Goal: Find specific page/section: Find specific page/section

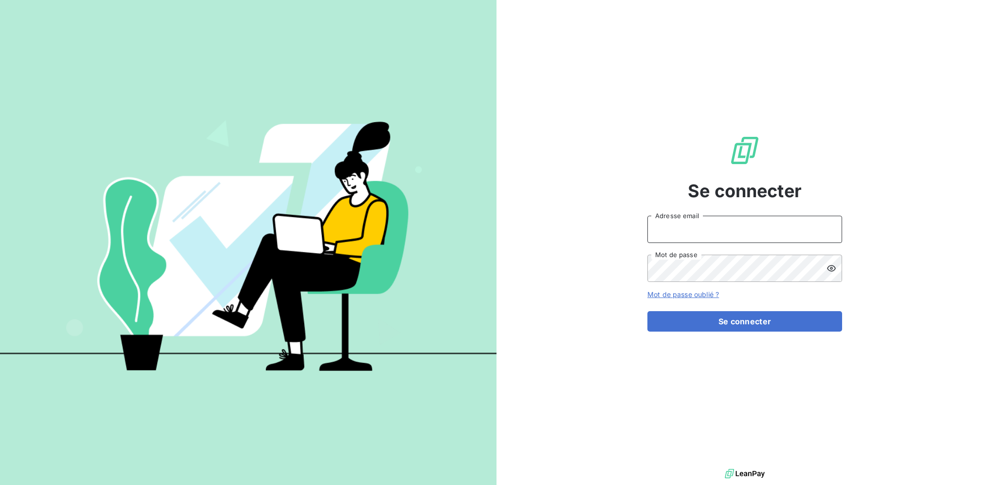
type input "[PERSON_NAME][EMAIL_ADDRESS][DOMAIN_NAME]"
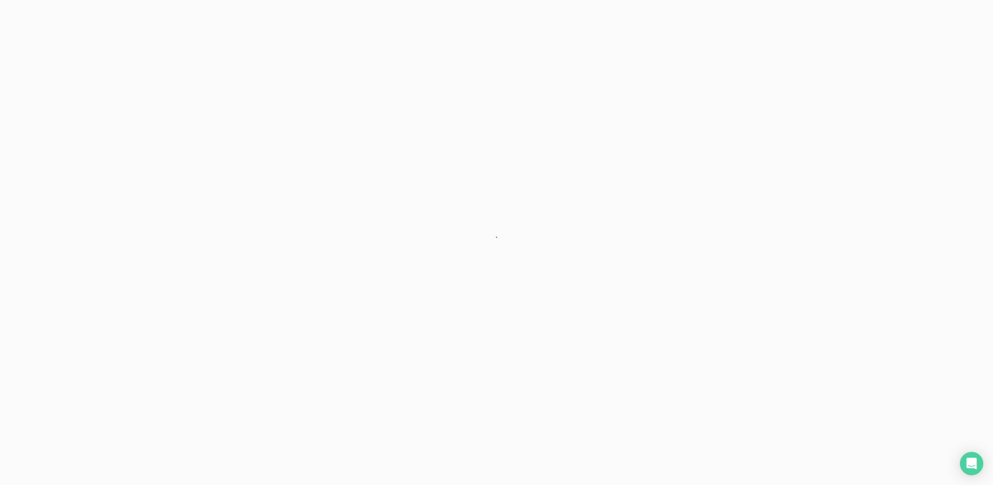
click at [702, 318] on div at bounding box center [496, 242] width 993 height 485
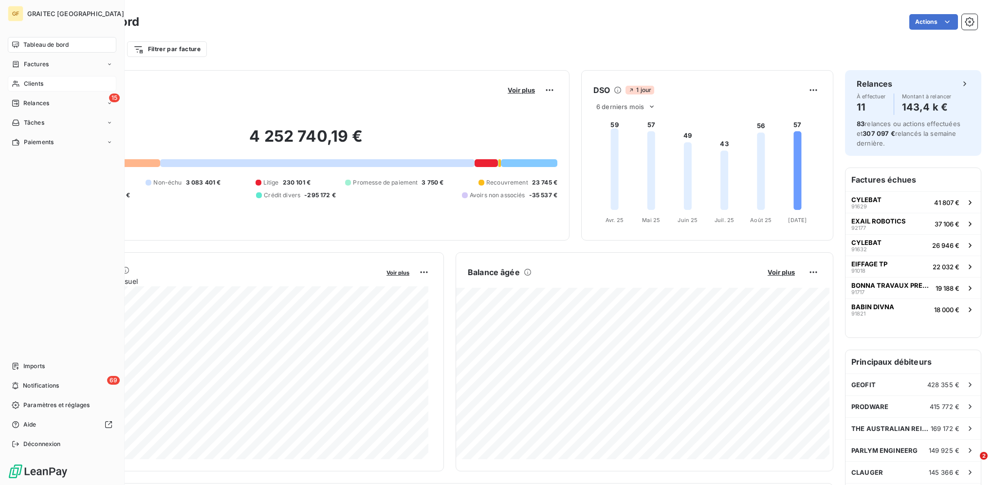
click at [44, 84] on div "Clients" at bounding box center [62, 84] width 109 height 16
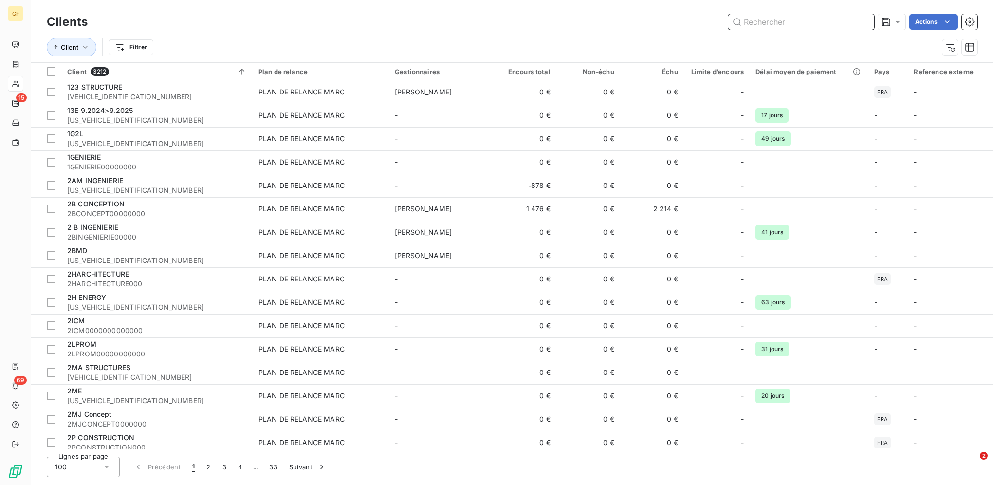
click at [782, 23] on input "text" at bounding box center [801, 22] width 146 height 16
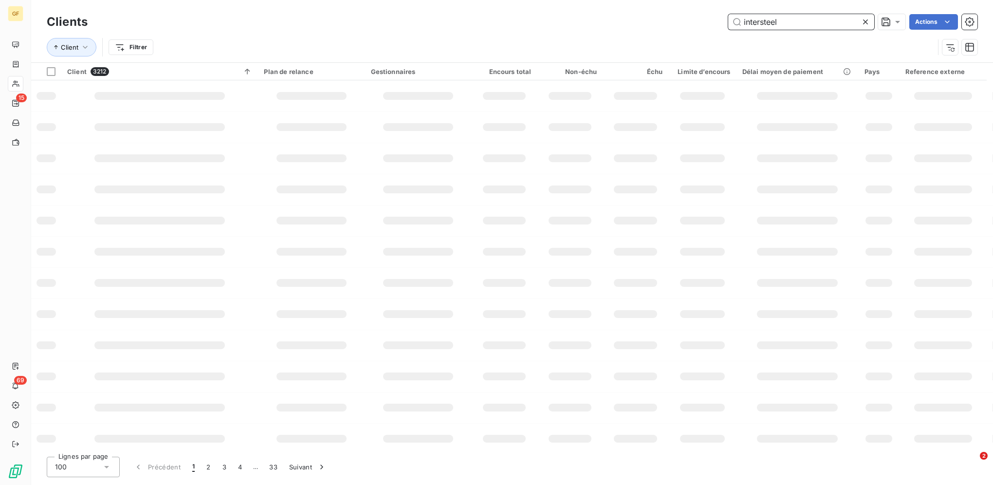
type input "intersteel"
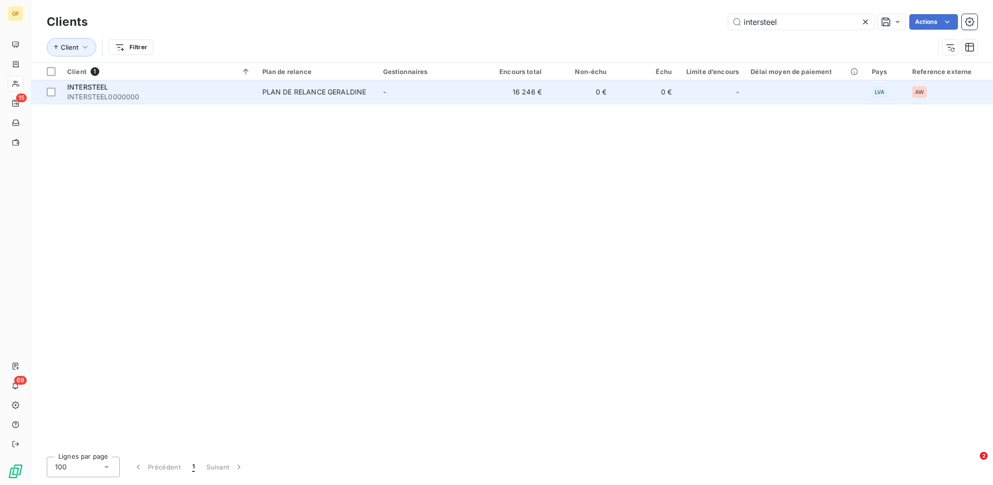
click at [232, 96] on span "INTERSTEEL0000000" at bounding box center [159, 97] width 184 height 10
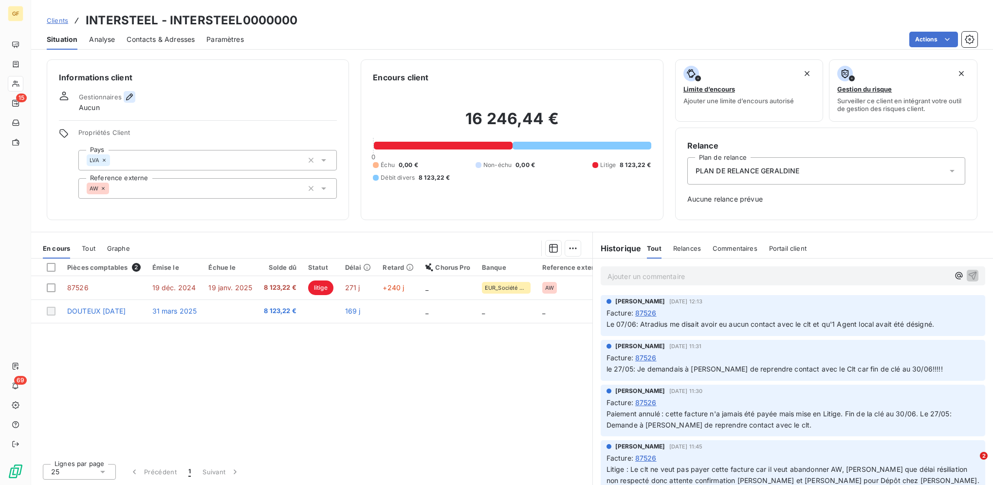
click at [127, 95] on icon "button" at bounding box center [130, 97] width 10 height 10
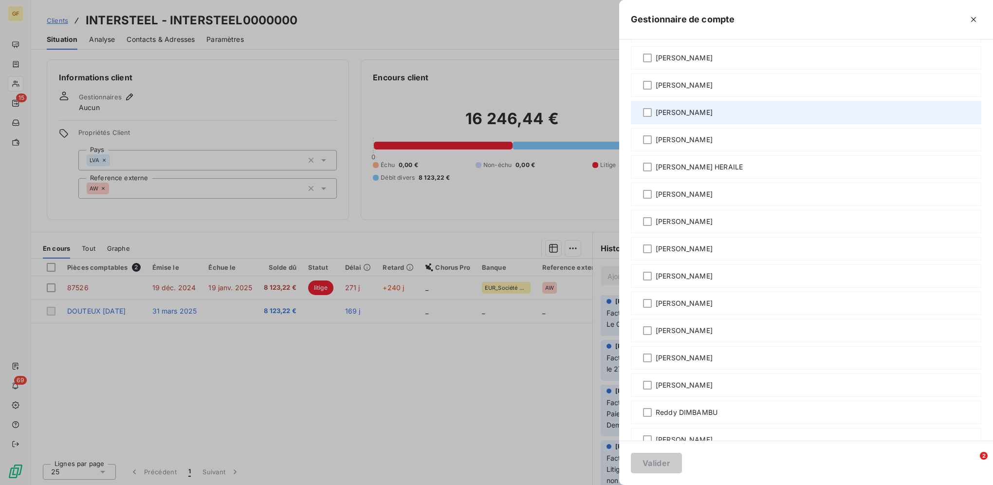
scroll to position [176, 0]
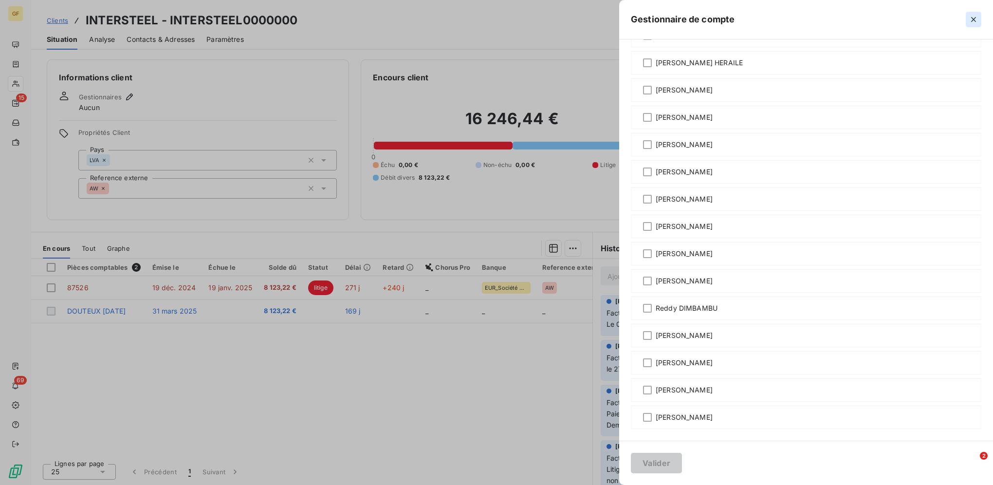
click at [973, 18] on icon "button" at bounding box center [974, 20] width 10 height 10
